Goal: Browse casually: Explore the website without a specific task or goal

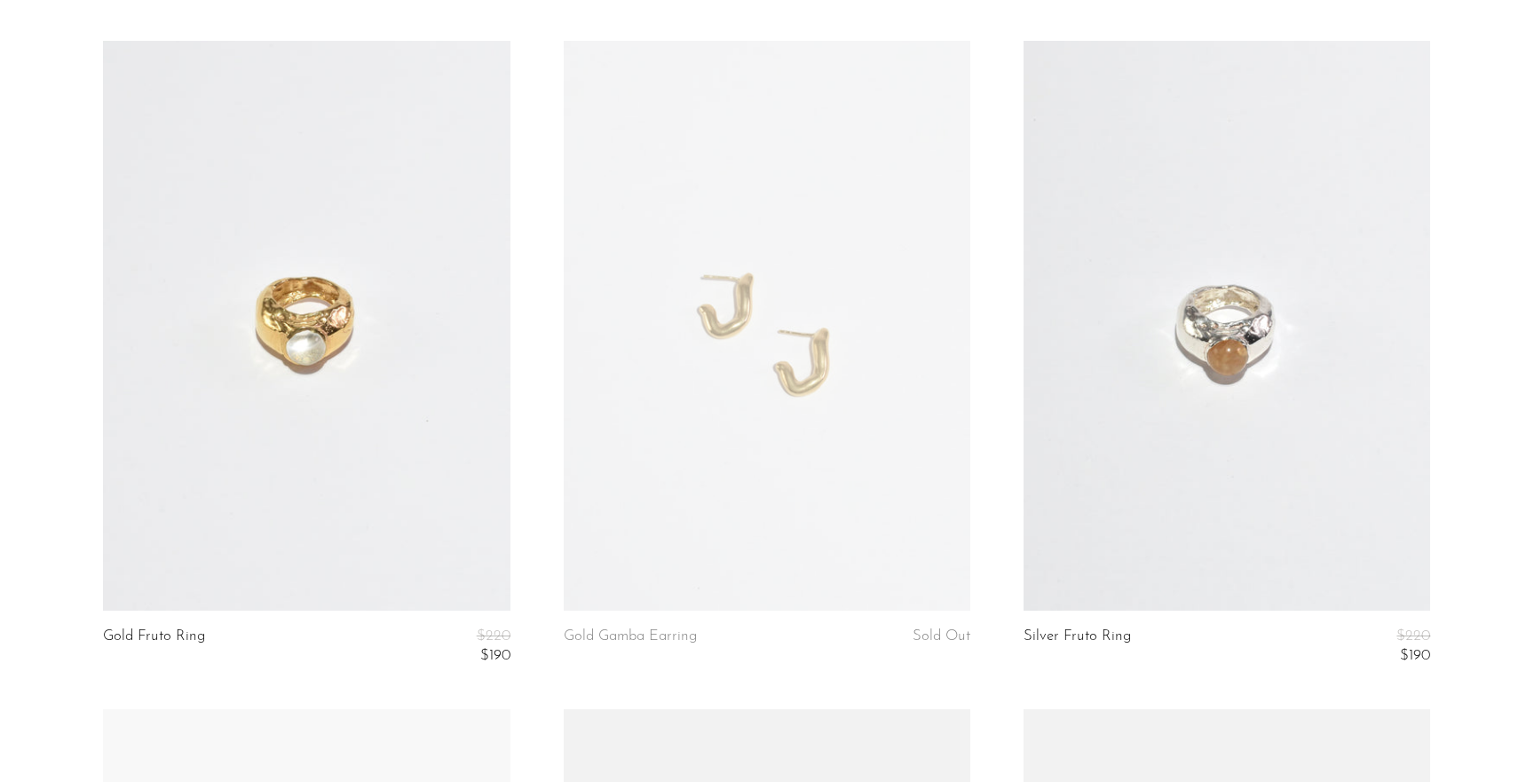
scroll to position [255, 0]
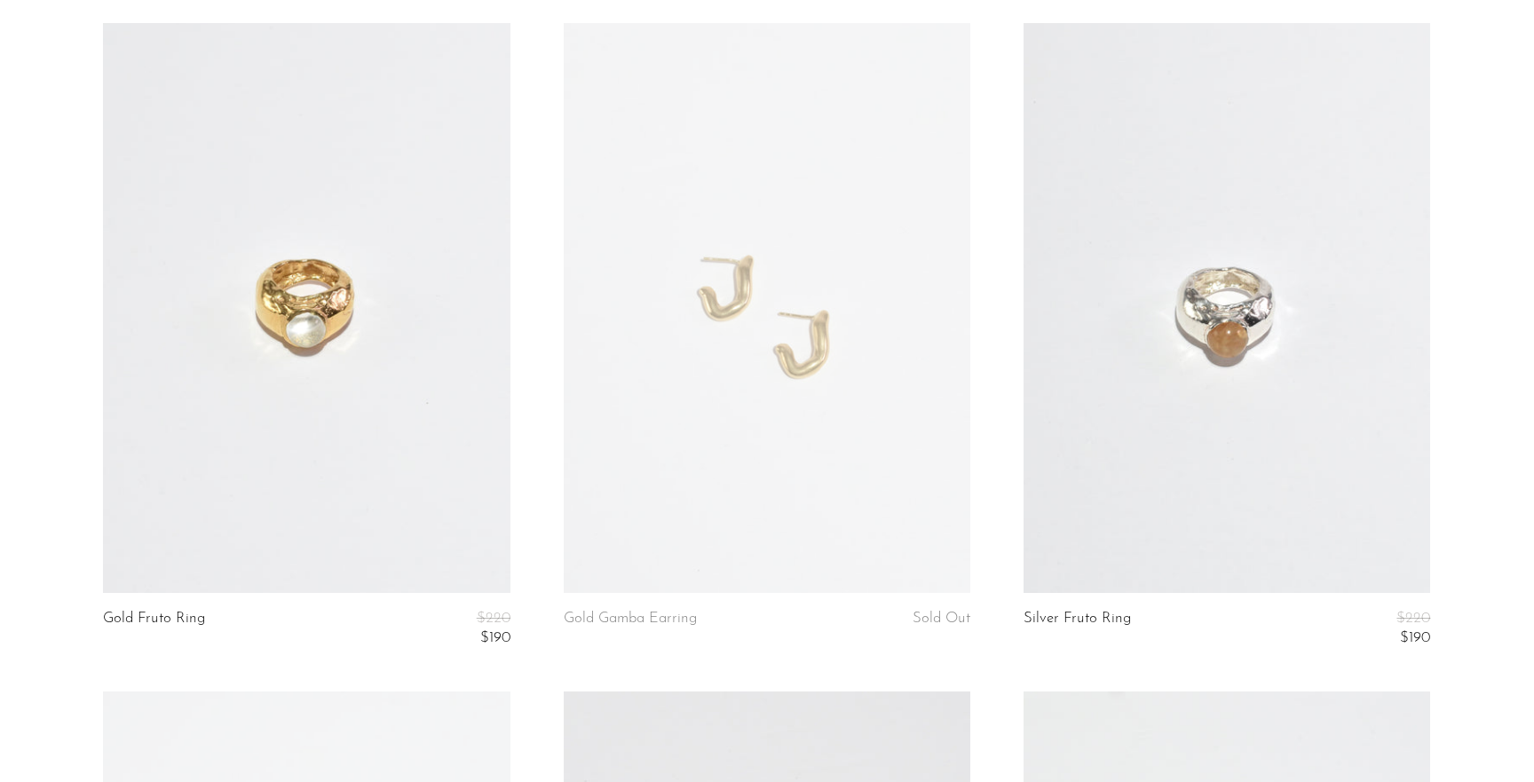
click at [390, 406] on link at bounding box center [306, 308] width 406 height 570
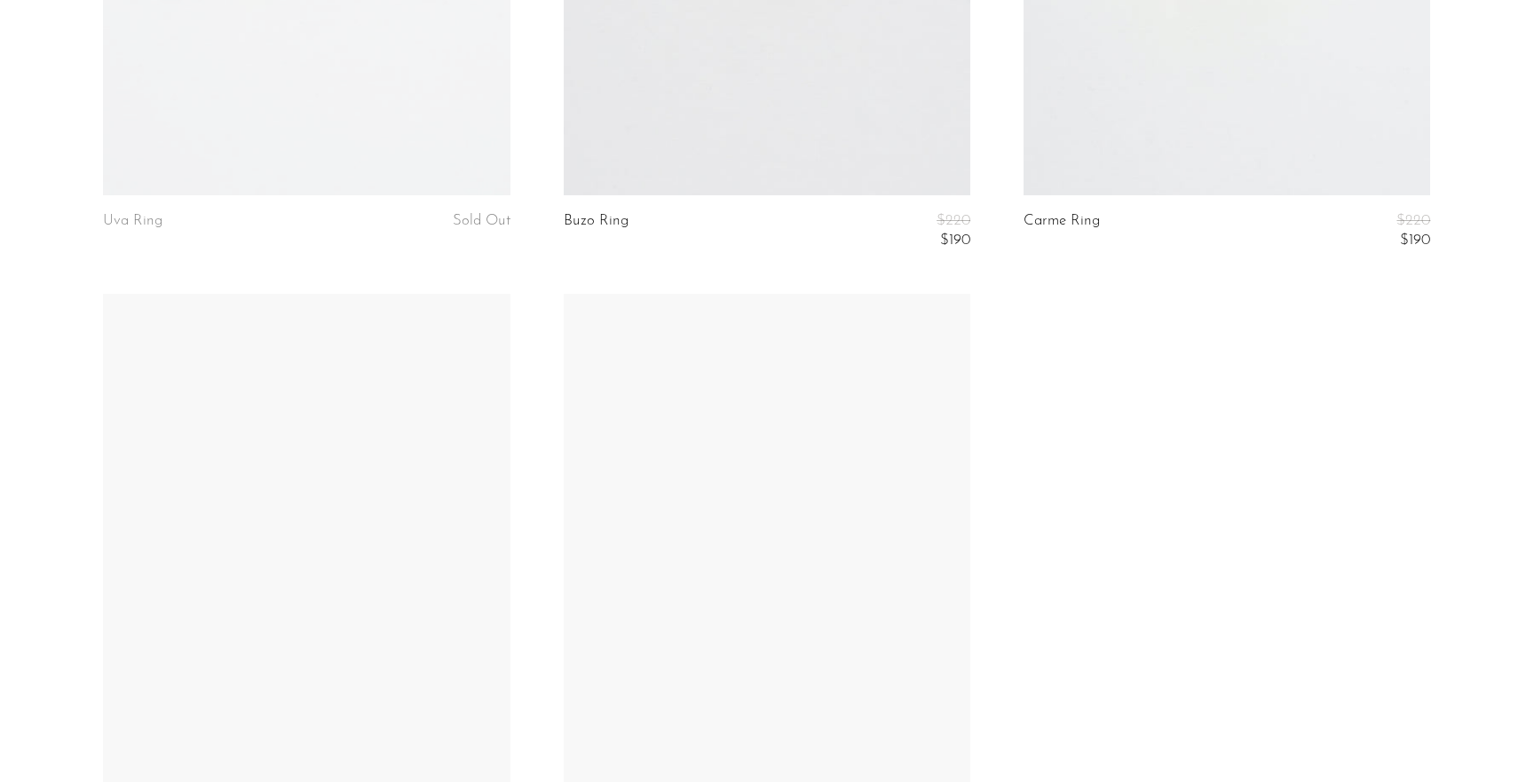
scroll to position [897, 0]
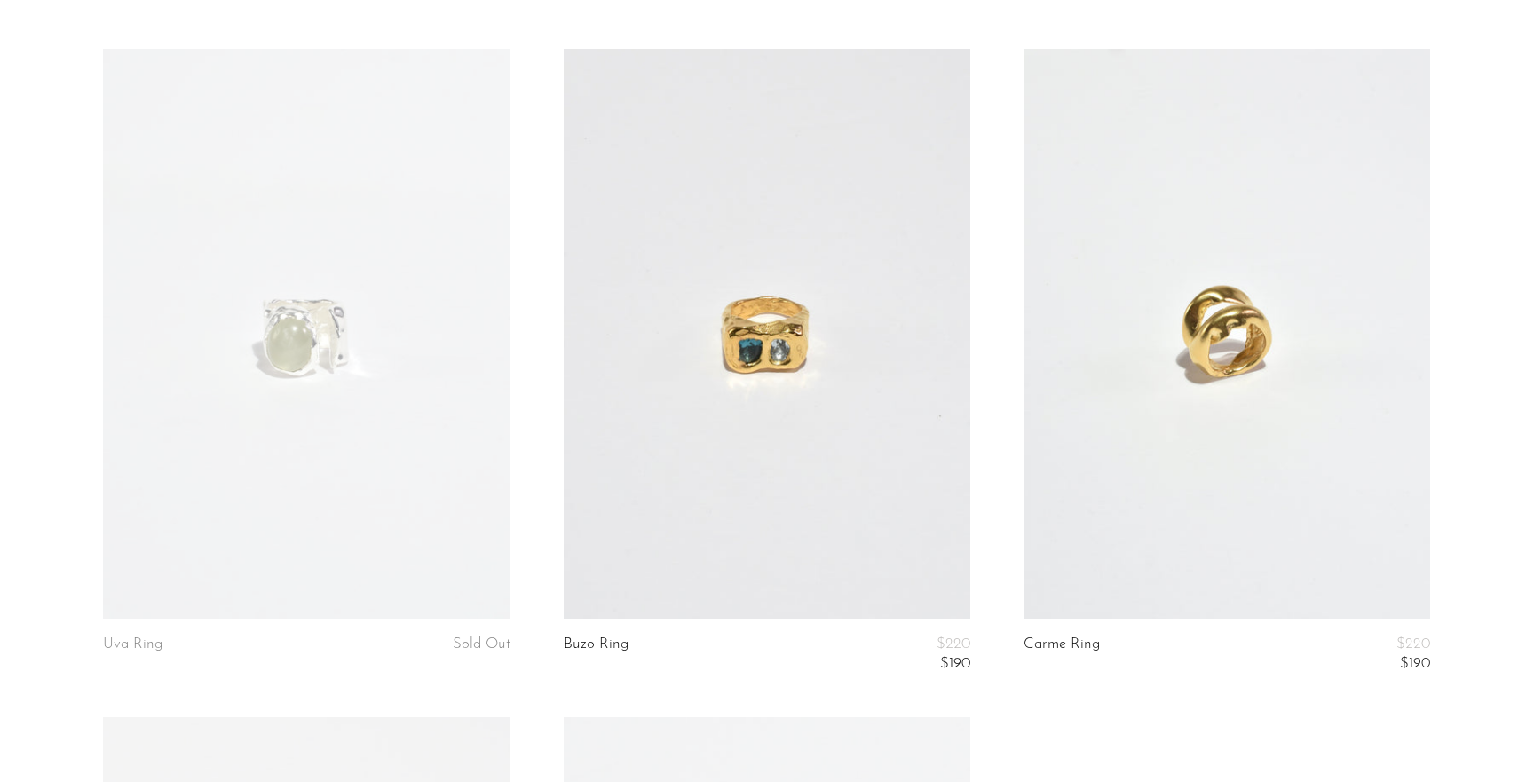
click at [874, 413] on link at bounding box center [767, 334] width 406 height 570
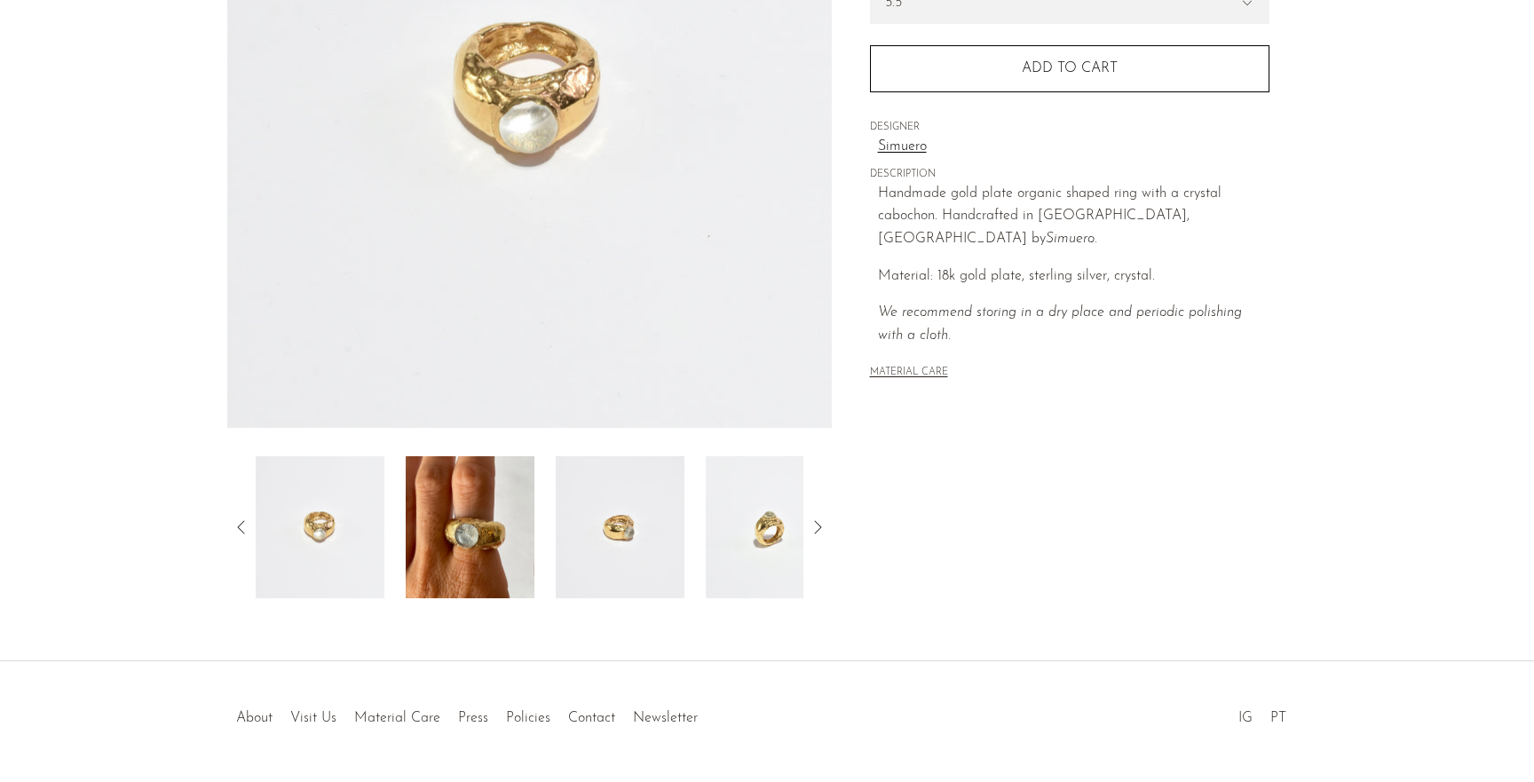
scroll to position [374, 0]
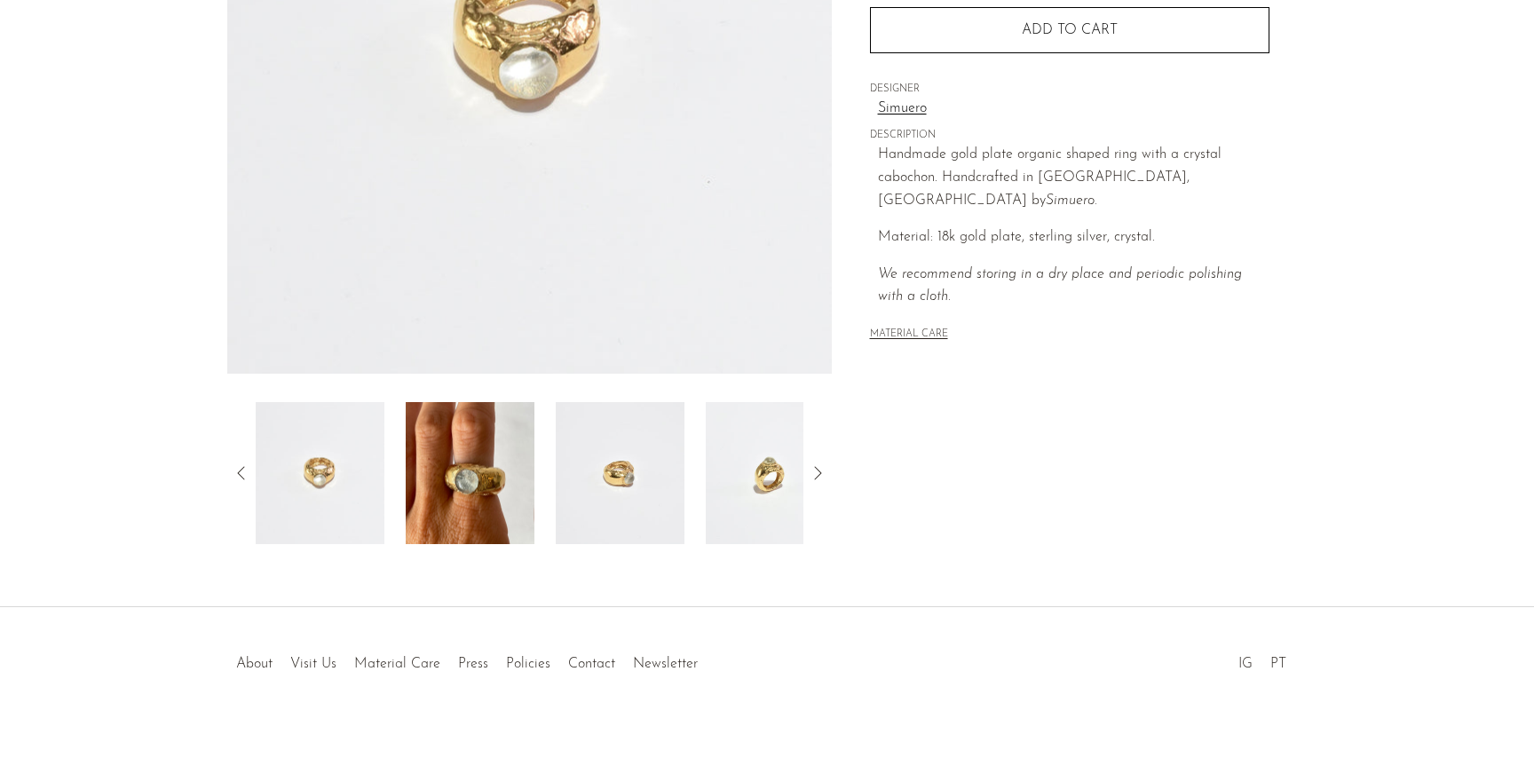
click at [484, 472] on img at bounding box center [470, 473] width 129 height 142
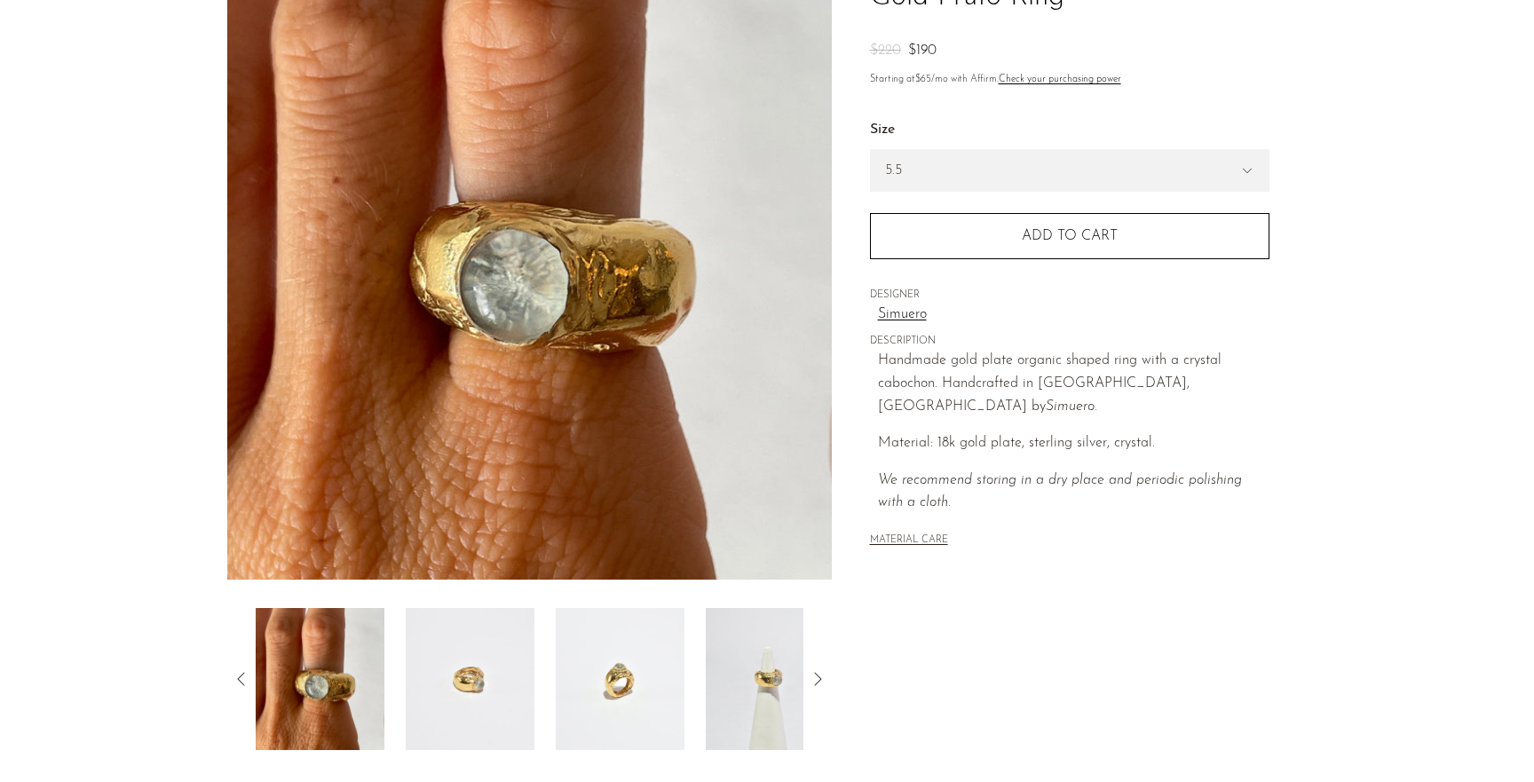
scroll to position [160, 0]
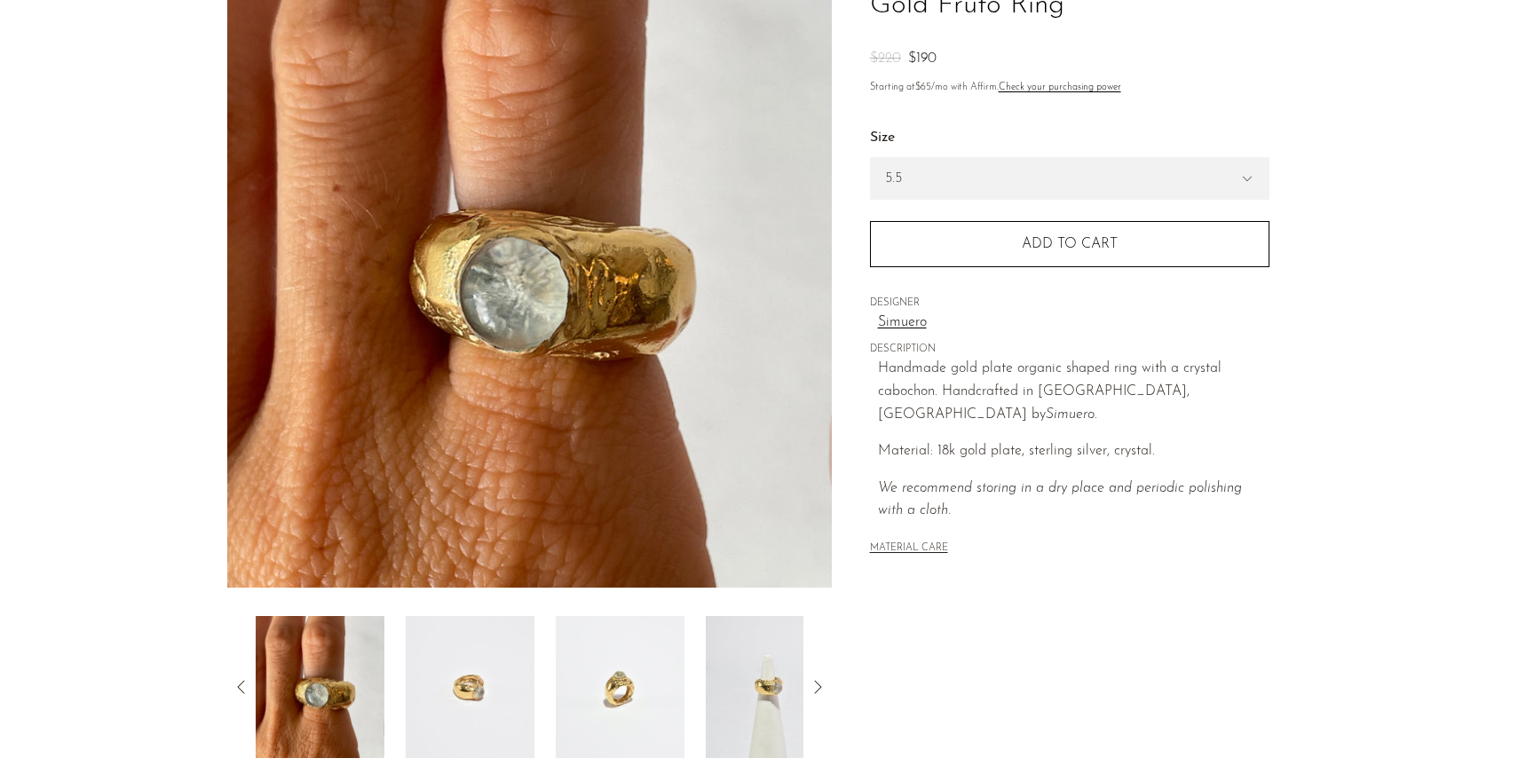
click at [518, 652] on img at bounding box center [470, 687] width 129 height 142
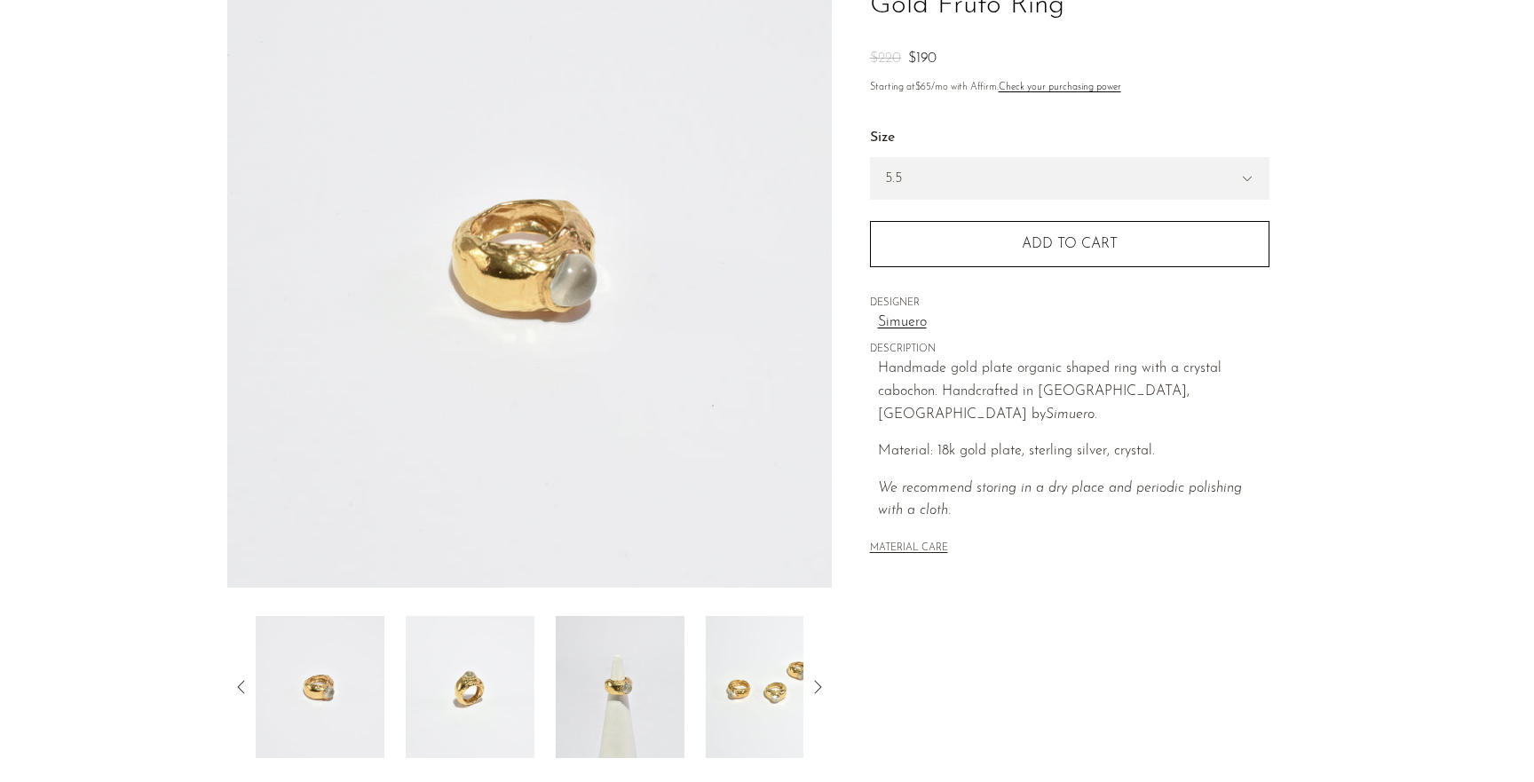
click at [498, 671] on img at bounding box center [470, 687] width 129 height 142
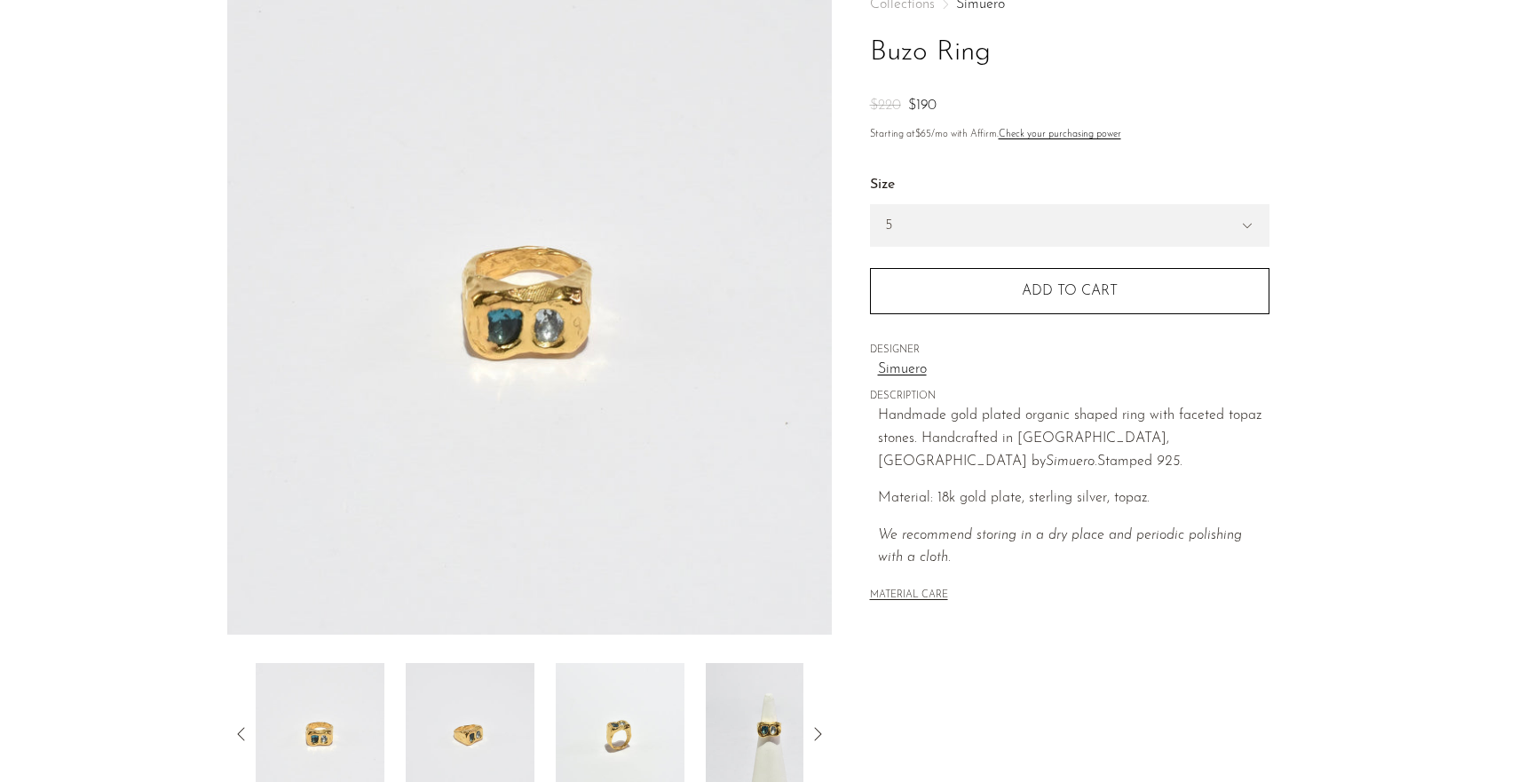
scroll to position [374, 0]
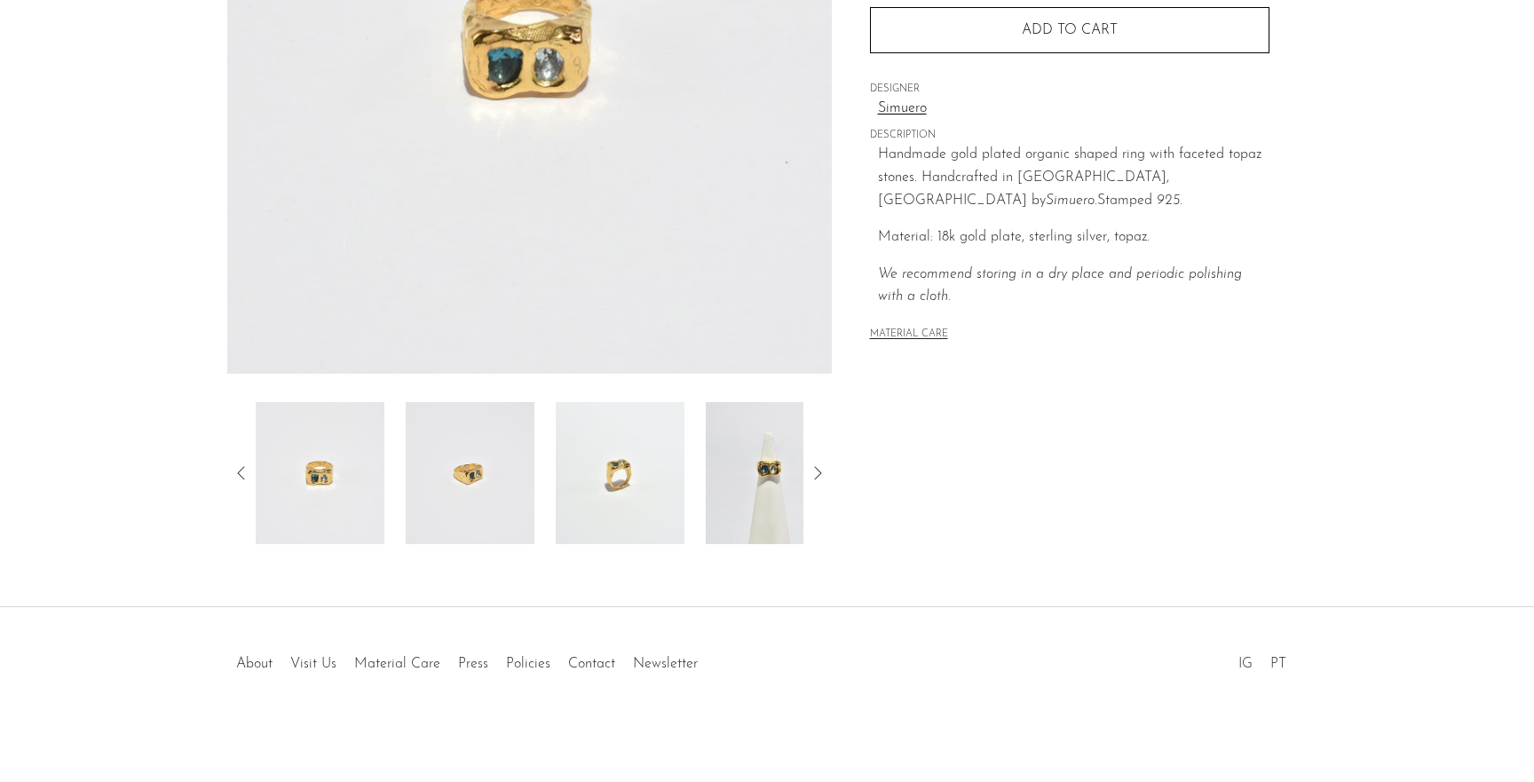
click at [647, 500] on img at bounding box center [620, 473] width 129 height 142
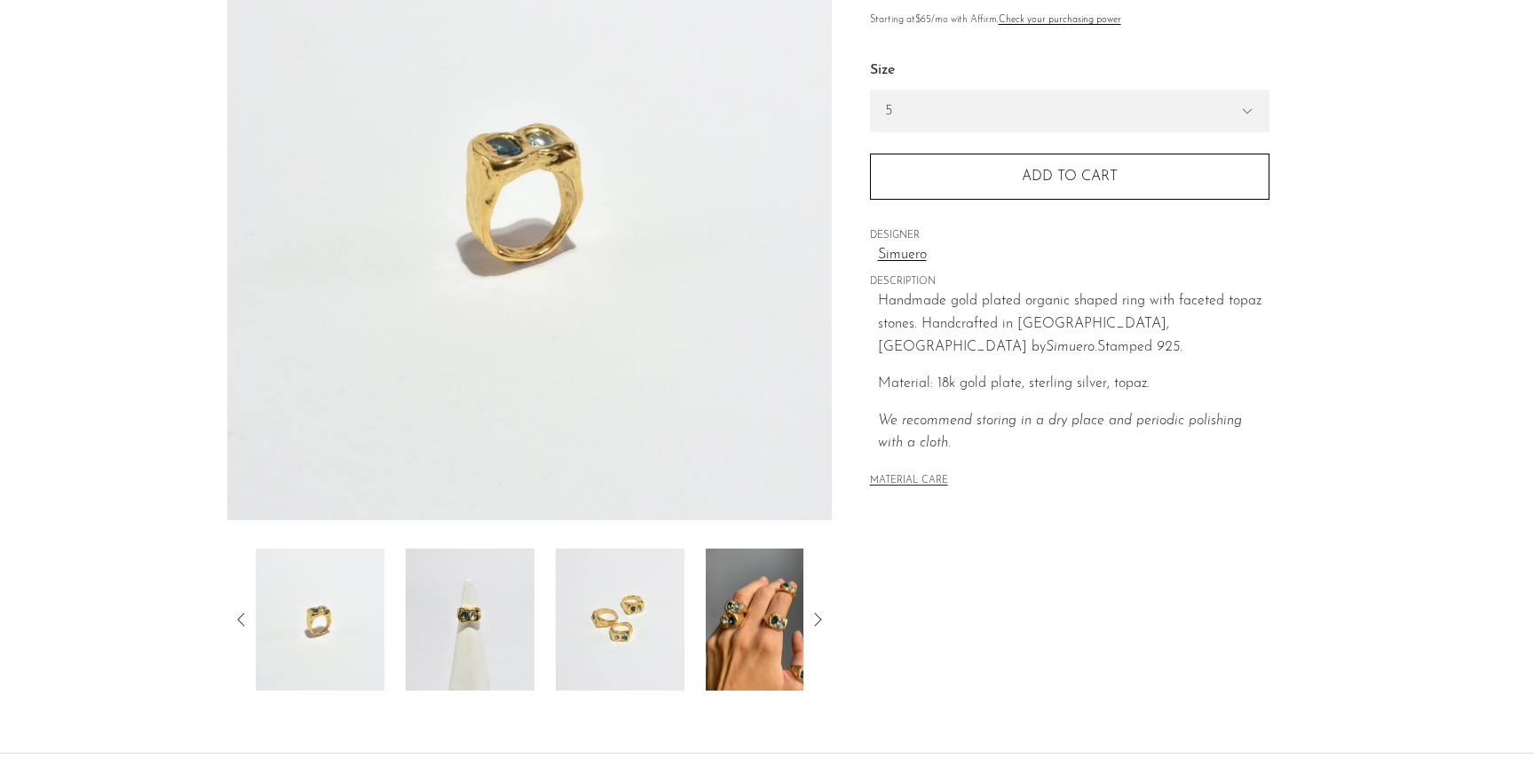
scroll to position [220, 0]
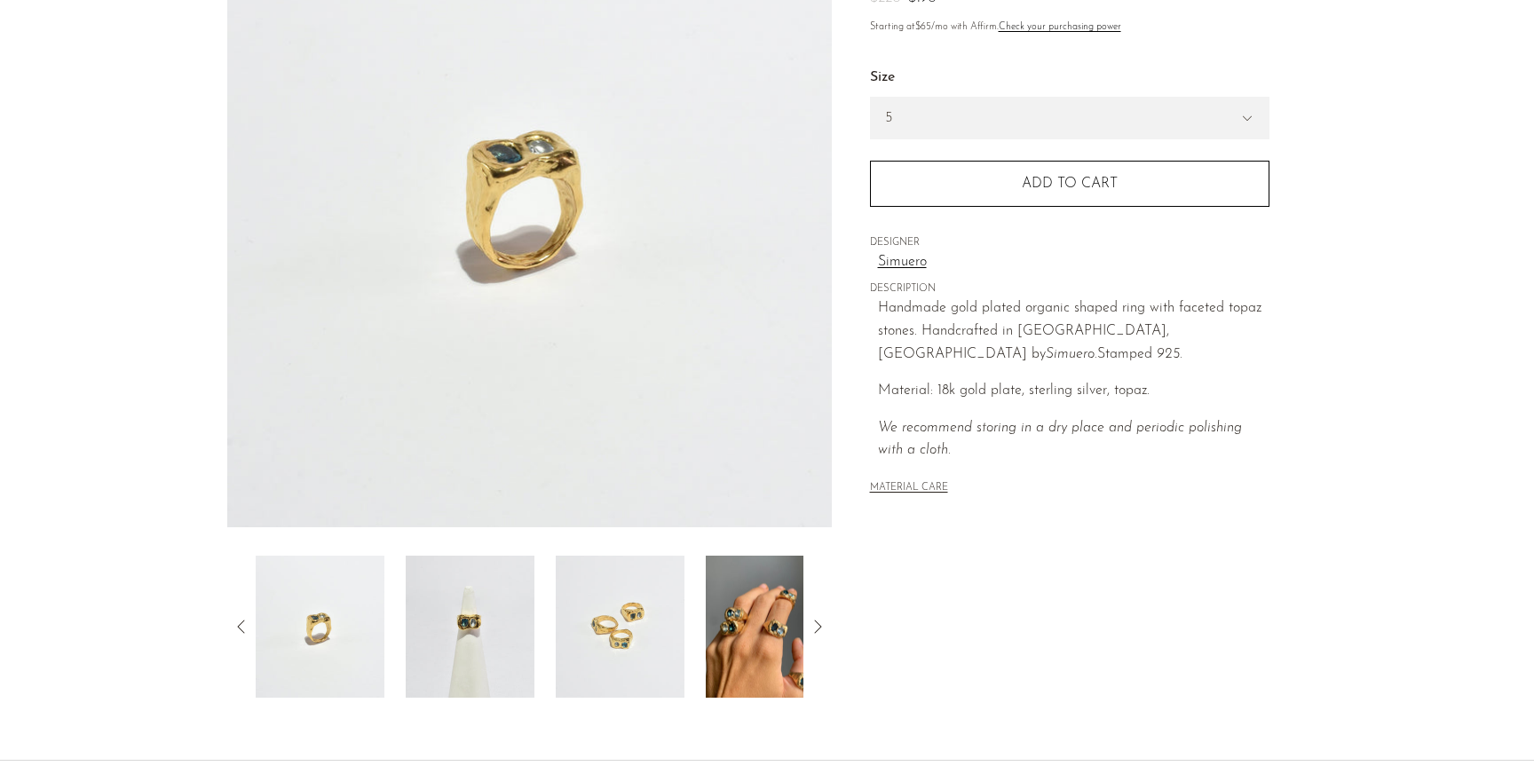
click at [753, 650] on img at bounding box center [770, 627] width 129 height 142
